Goal: Information Seeking & Learning: Check status

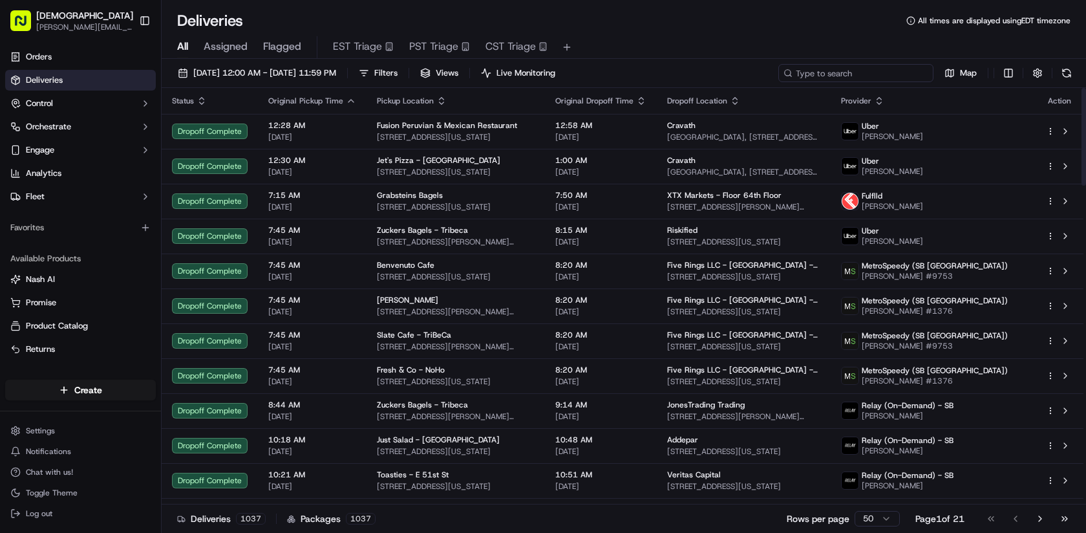
click at [852, 74] on input at bounding box center [855, 73] width 155 height 18
type input "five rings"
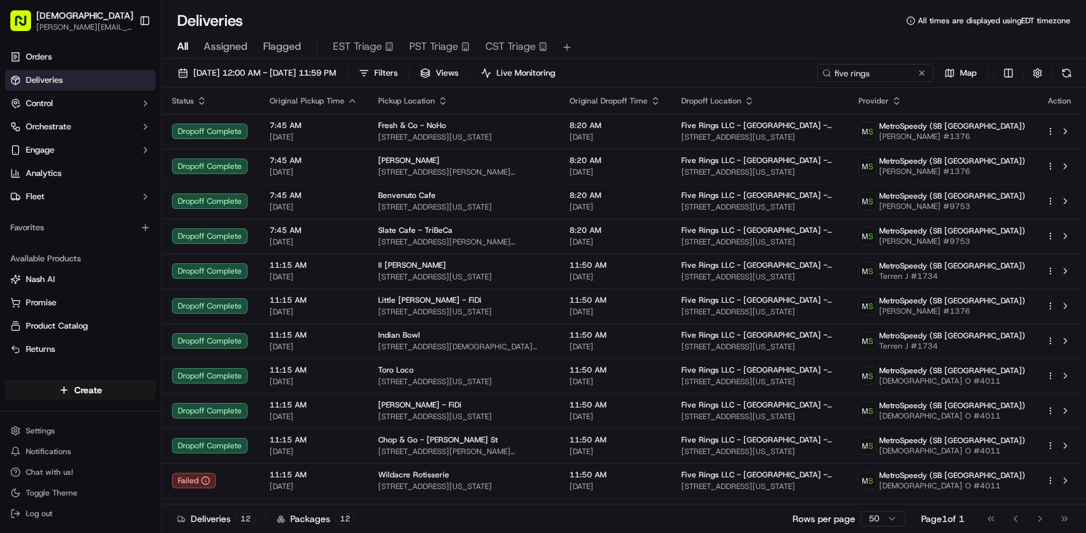
click at [712, 47] on div "All Assigned Flagged EST Triage PST Triage CST Triage" at bounding box center [624, 47] width 924 height 23
click at [780, 109] on th "Dropoff Location" at bounding box center [759, 101] width 177 height 26
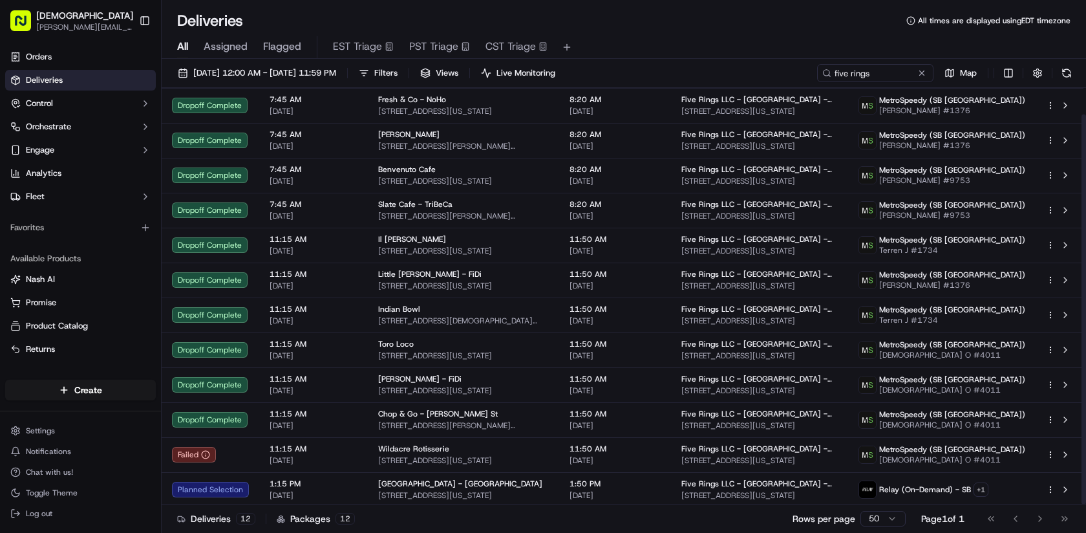
scroll to position [28, 0]
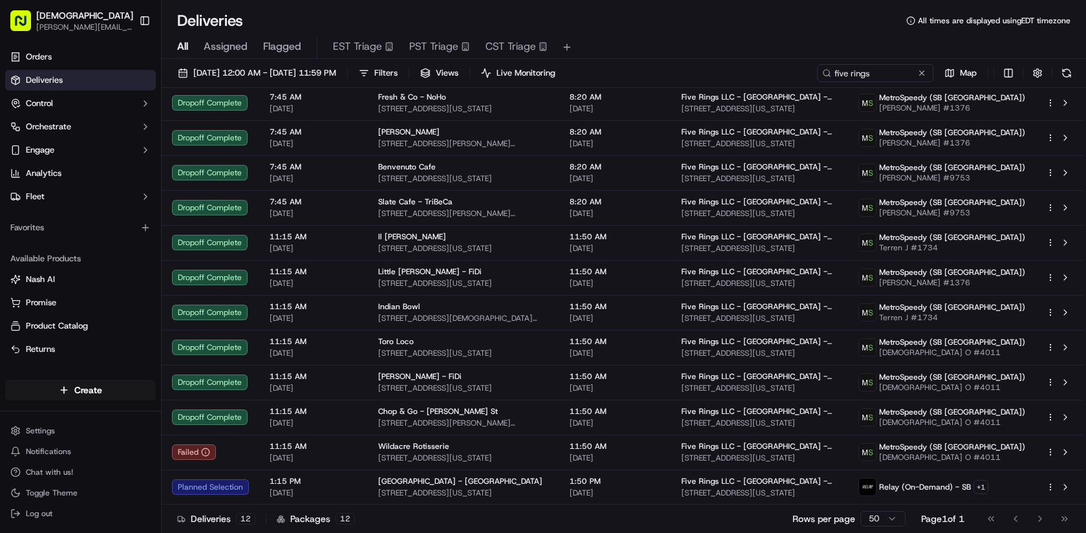
click at [760, 72] on div "[DATE] 12:00 AM - [DATE] 11:59 PM Filters Views Live Monitoring five rings Map" at bounding box center [624, 76] width 924 height 24
